Goal: Find specific page/section: Locate a particular part of the current website

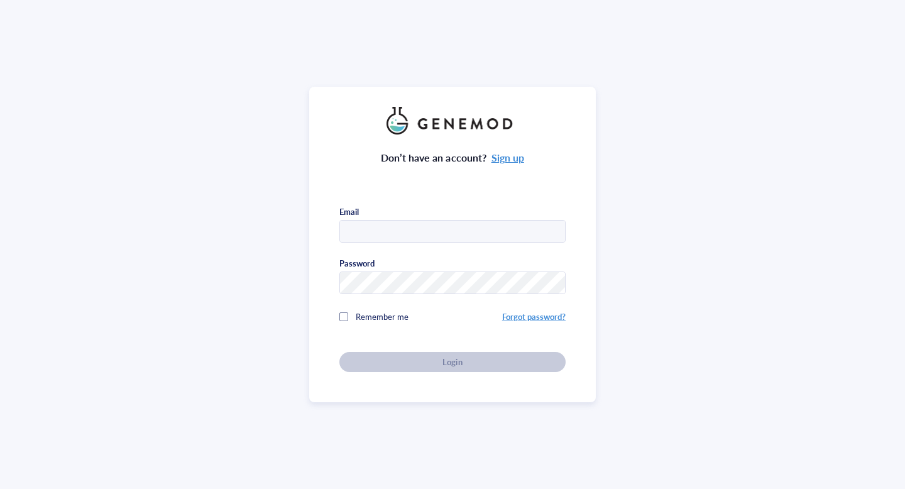
type input "[EMAIL_ADDRESS][DOMAIN_NAME]"
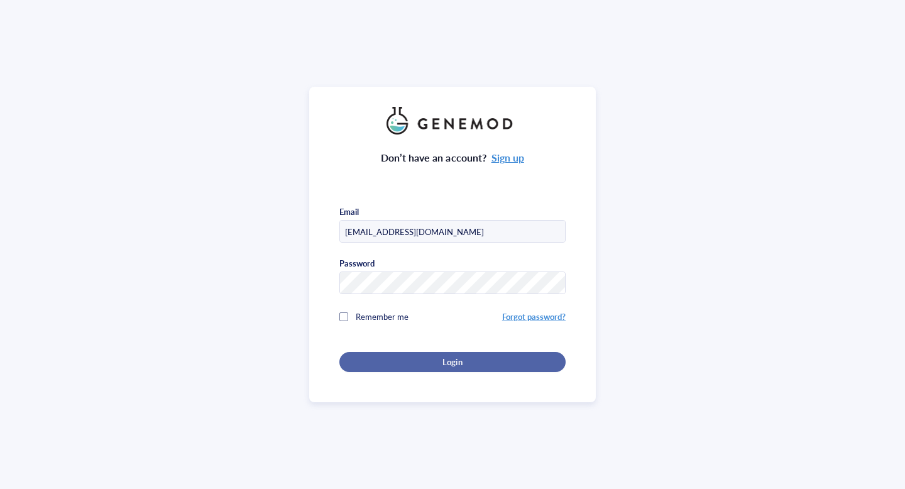
click at [458, 362] on span "Login" at bounding box center [452, 361] width 19 height 11
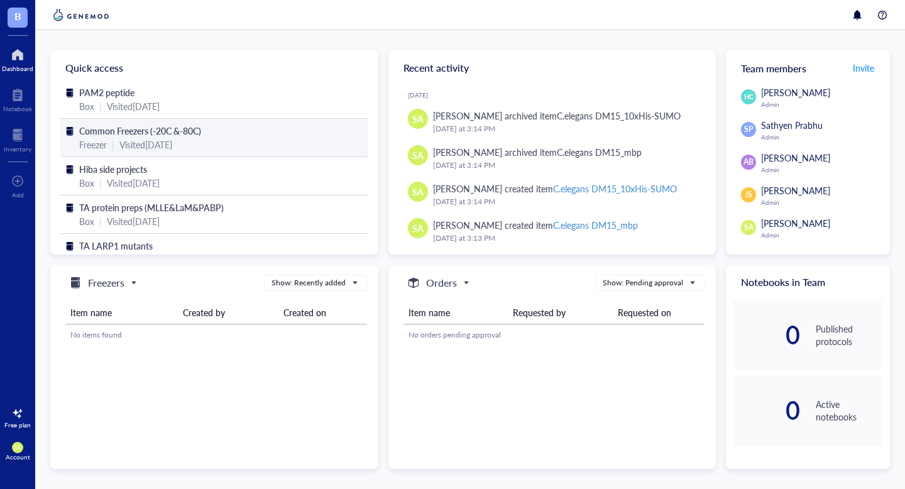
click at [157, 148] on div "Visited [DATE]" at bounding box center [145, 145] width 53 height 14
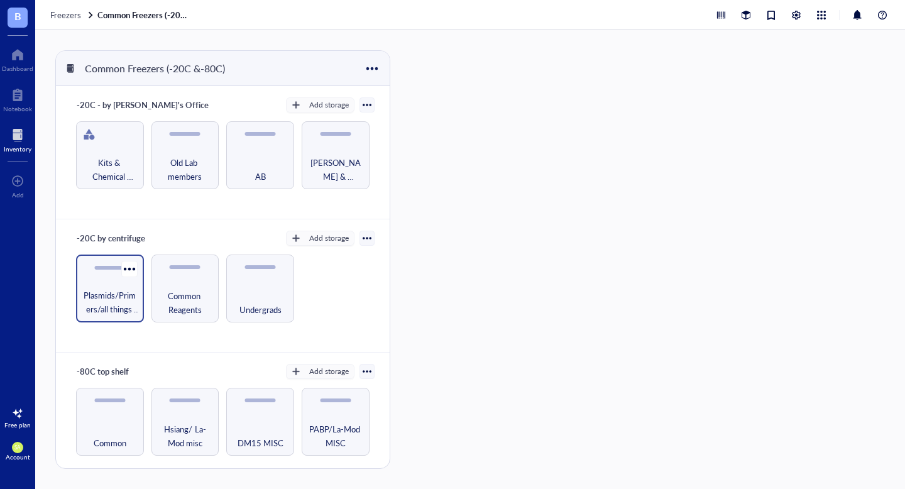
click at [114, 301] on span "Plasmids/Primers/all things nucleic acid" at bounding box center [109, 303] width 55 height 28
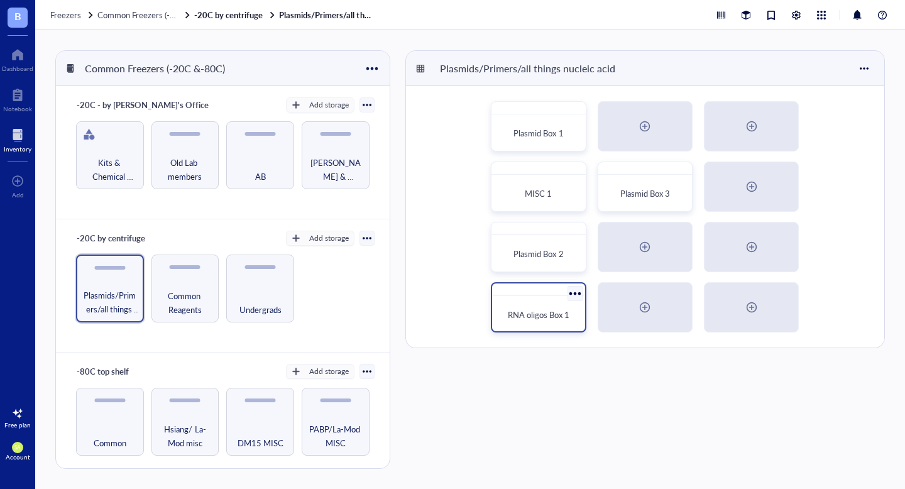
click at [531, 312] on span "RNA oligos Box 1" at bounding box center [539, 315] width 62 height 12
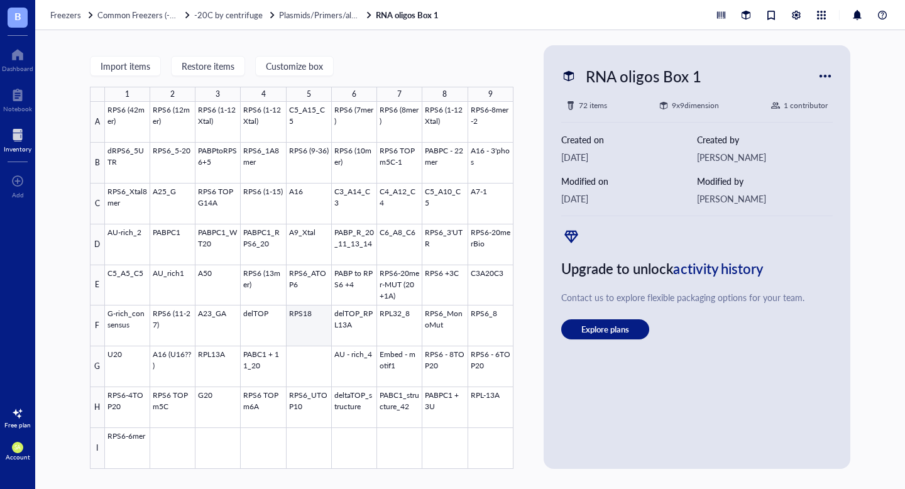
click at [314, 331] on div at bounding box center [309, 285] width 409 height 367
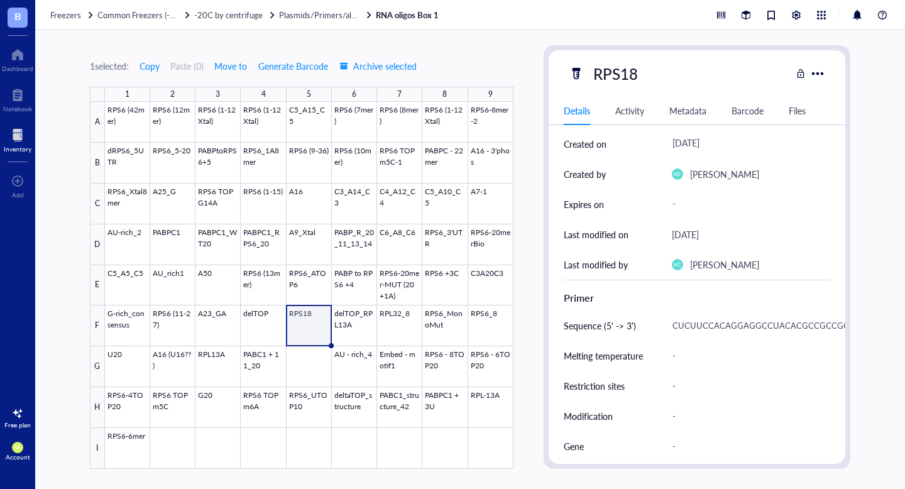
scroll to position [131, 0]
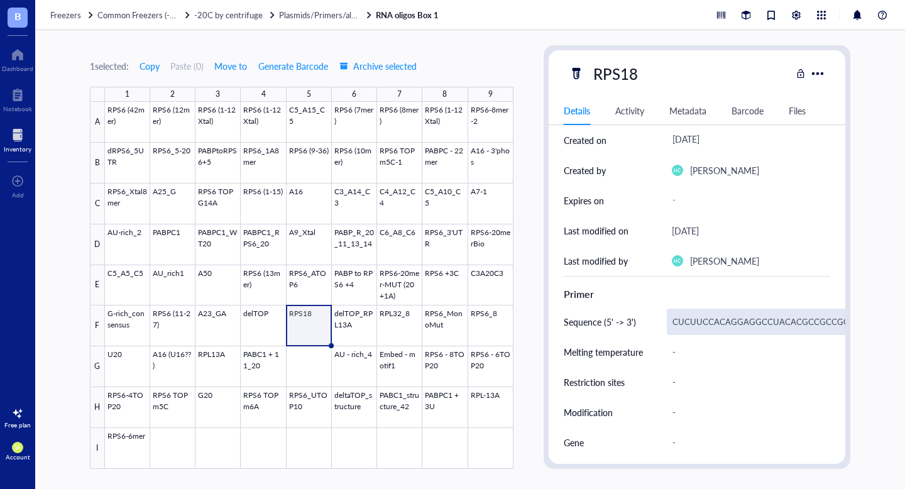
click at [732, 323] on div "CUCUUCCACAGGAGGCCUACACGCCGCCGCUUGUGCUGCAGCC" at bounding box center [800, 322] width 267 height 26
click at [732, 323] on input "CUCUUCCACAGGAGGCCUACACGCCGCCGCUUGUGCUGCAGCC" at bounding box center [746, 321] width 157 height 25
